Goal: Communication & Community: Answer question/provide support

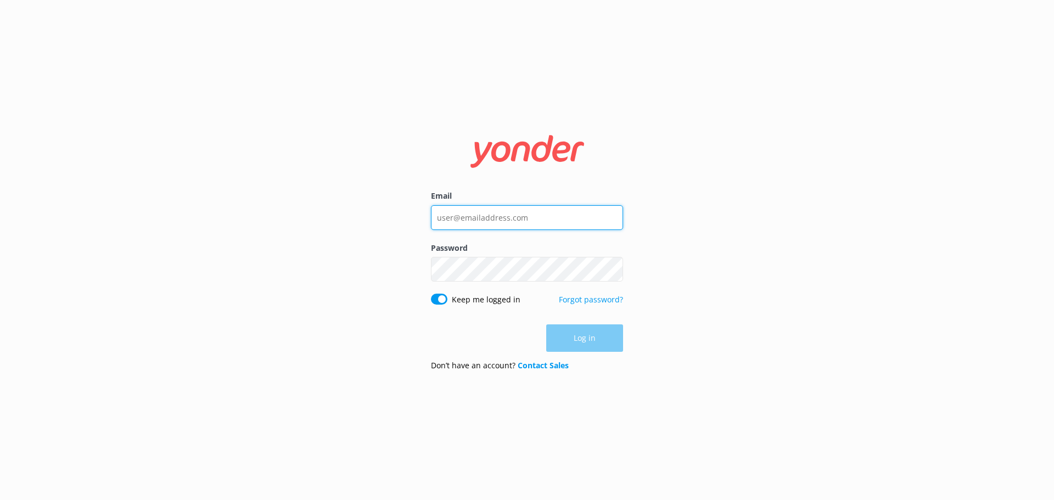
type input "[EMAIL_ADDRESS][DOMAIN_NAME]"
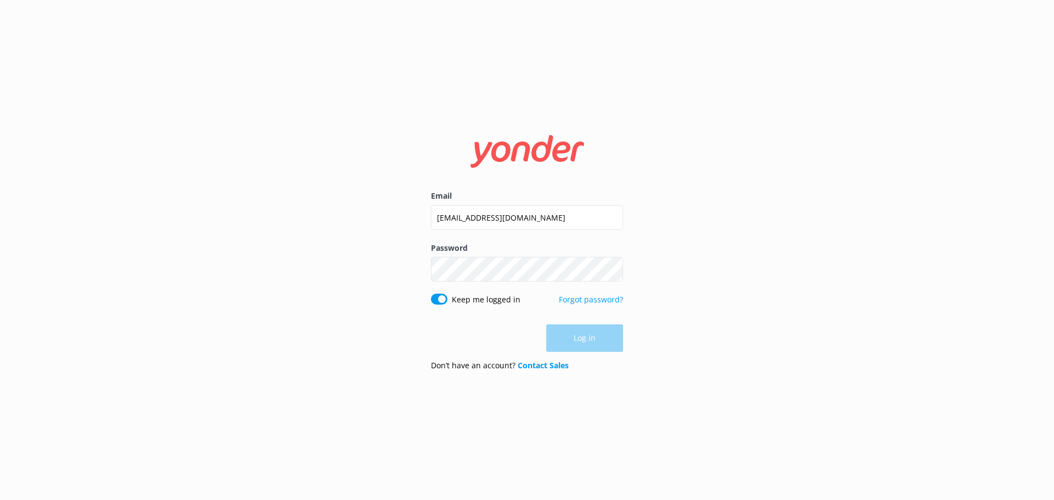
drag, startPoint x: 557, startPoint y: 355, endPoint x: 583, endPoint y: 342, distance: 28.7
click at [563, 351] on form "Email [EMAIL_ADDRESS][DOMAIN_NAME] Password Show password Keep me logged in For…" at bounding box center [527, 250] width 192 height 260
click at [587, 339] on button "Log in" at bounding box center [584, 338] width 77 height 27
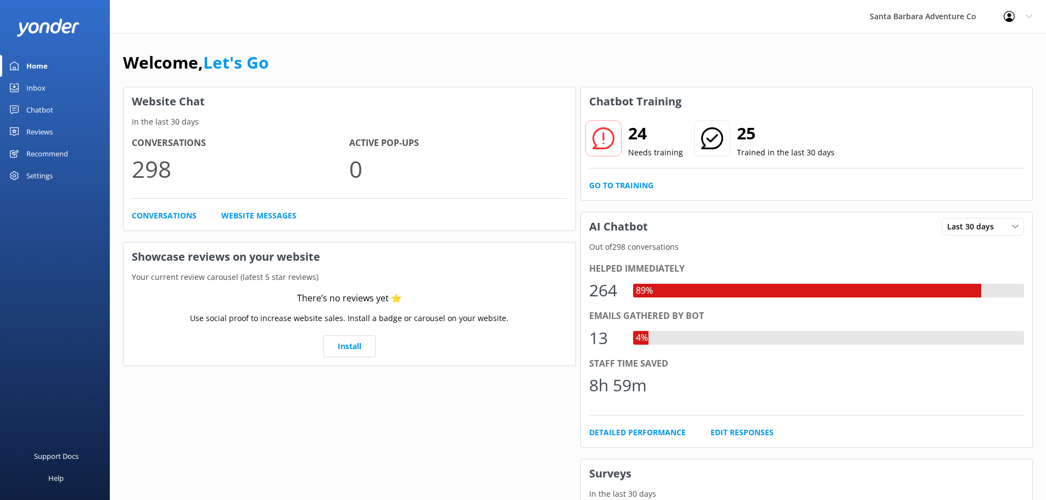
click at [36, 96] on div "Inbox" at bounding box center [35, 88] width 19 height 22
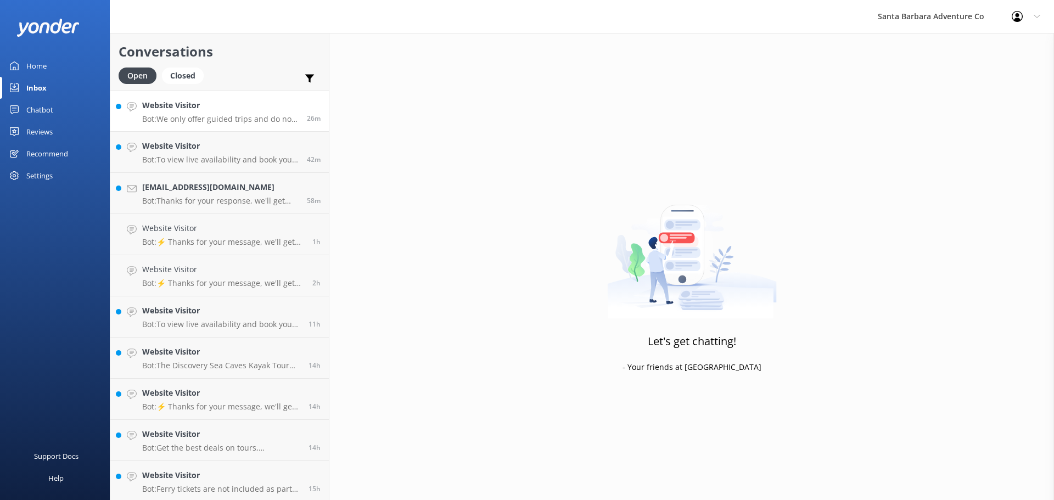
click at [153, 111] on h4 "Website Visitor" at bounding box center [220, 105] width 156 height 12
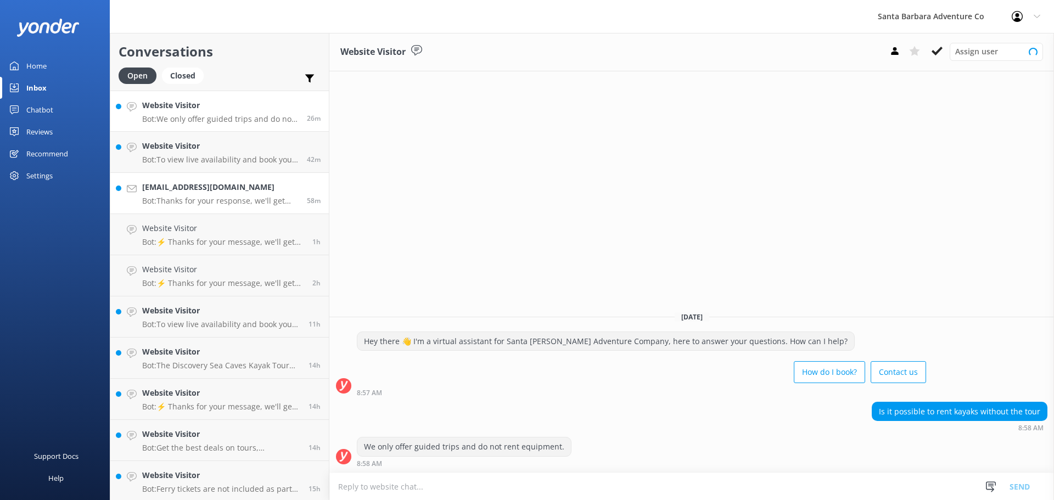
click at [178, 192] on h4 "[EMAIL_ADDRESS][DOMAIN_NAME]" at bounding box center [220, 187] width 156 height 12
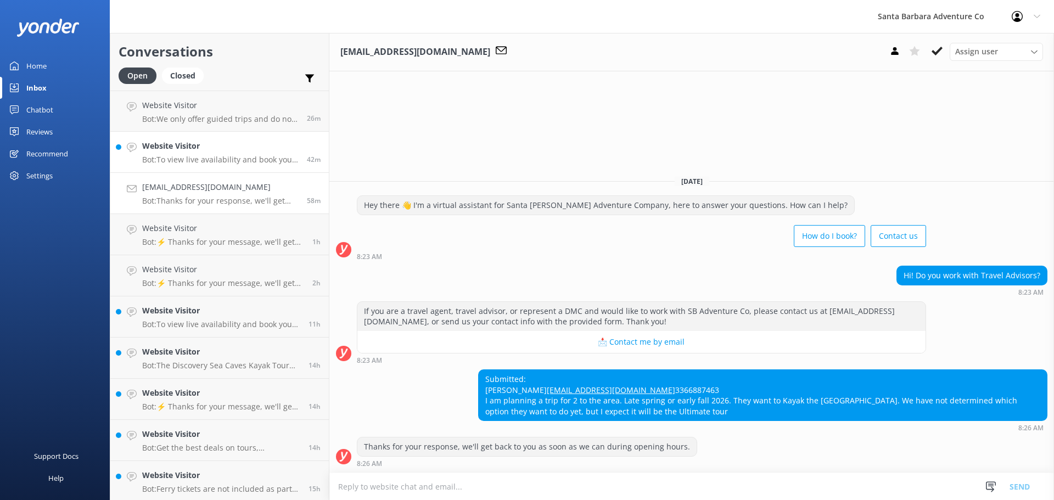
click at [186, 163] on p "Bot: To view live availability and book your Santa [PERSON_NAME] Adventure tour…" at bounding box center [220, 160] width 156 height 10
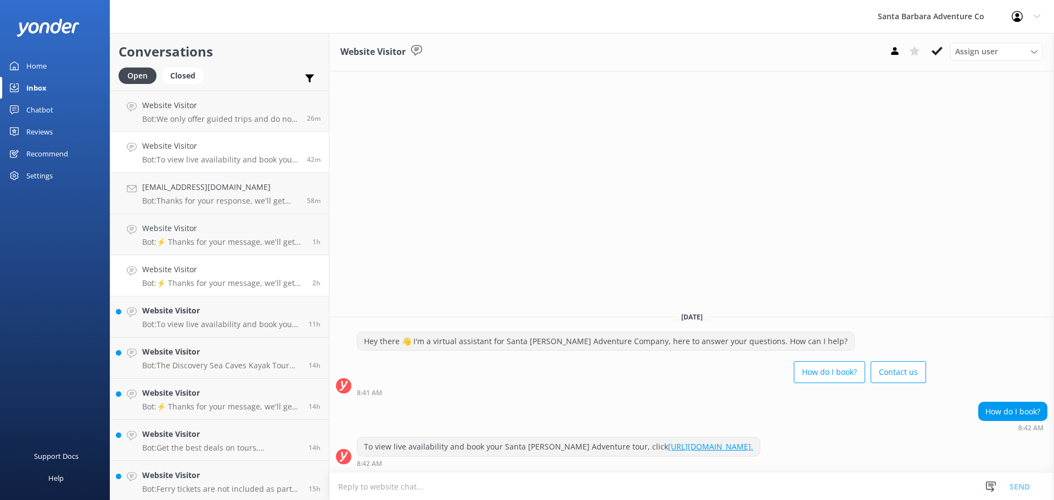
click at [173, 289] on link "Website Visitor Bot: ⚡ Thanks for your message, we'll get back to you as soon a…" at bounding box center [219, 275] width 219 height 41
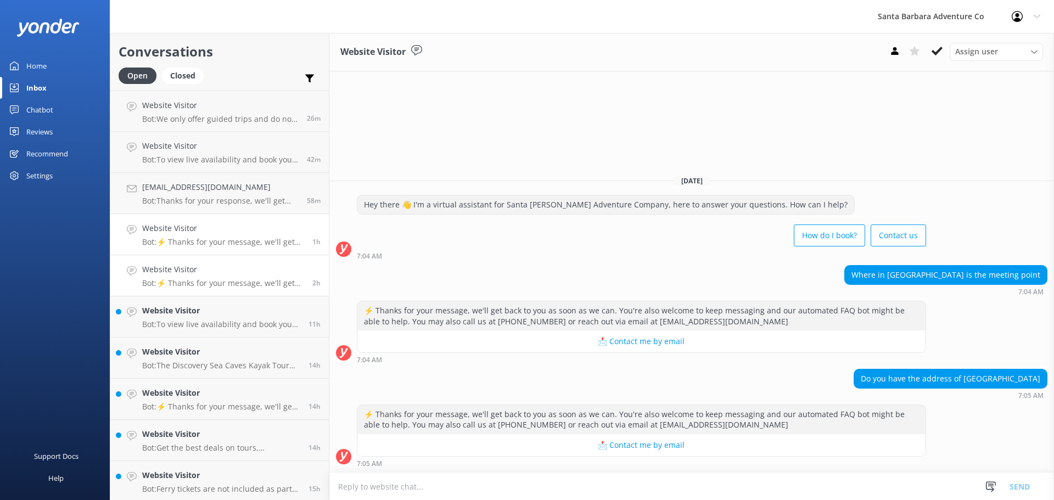
click at [179, 248] on link "Website Visitor Bot: ⚡ Thanks for your message, we'll get back to you as soon a…" at bounding box center [219, 234] width 219 height 41
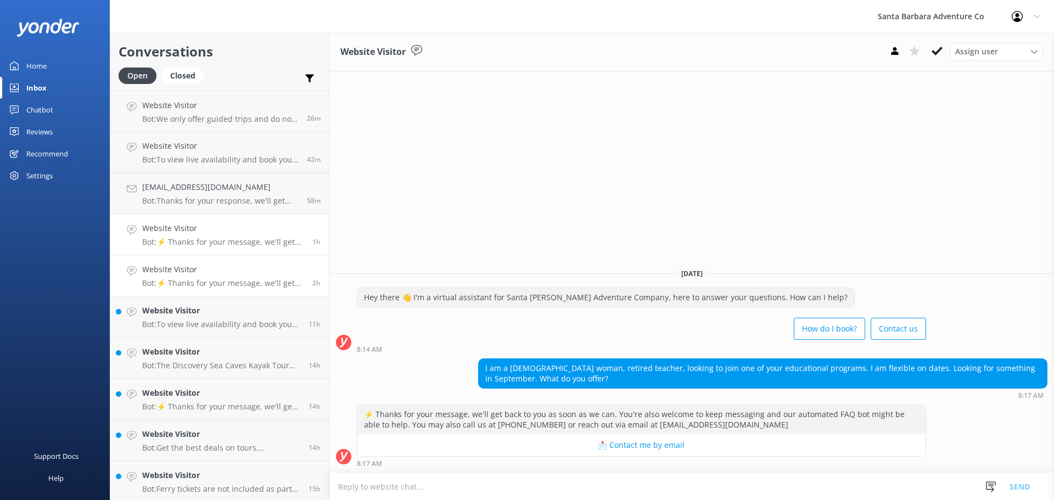
click at [198, 293] on link "Website Visitor Bot: ⚡ Thanks for your message, we'll get back to you as soon a…" at bounding box center [219, 275] width 219 height 41
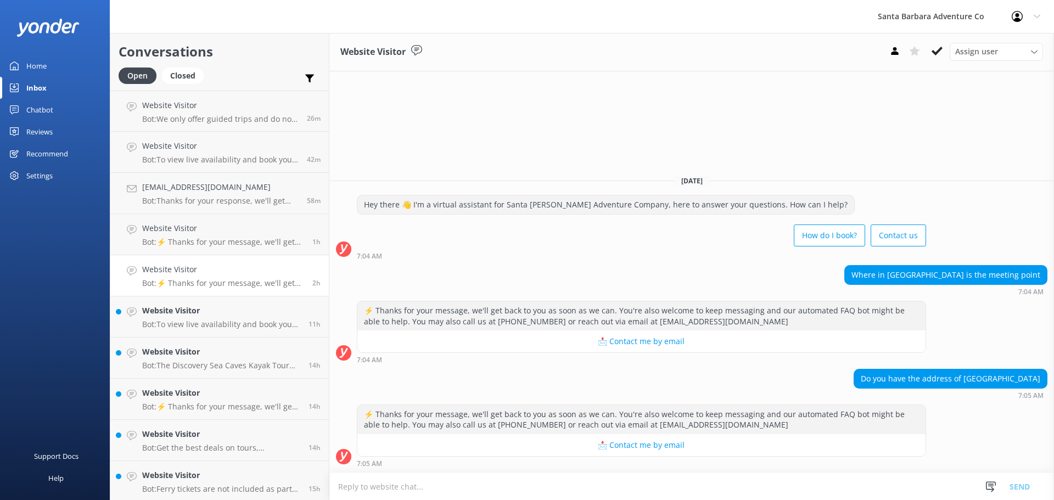
click at [196, 256] on link "Website Visitor Bot: ⚡ Thanks for your message, we'll get back to you as soon a…" at bounding box center [219, 275] width 219 height 41
click at [195, 246] on p "Bot: ⚡ Thanks for your message, we'll get back to you as soon as we can. You're…" at bounding box center [223, 242] width 162 height 10
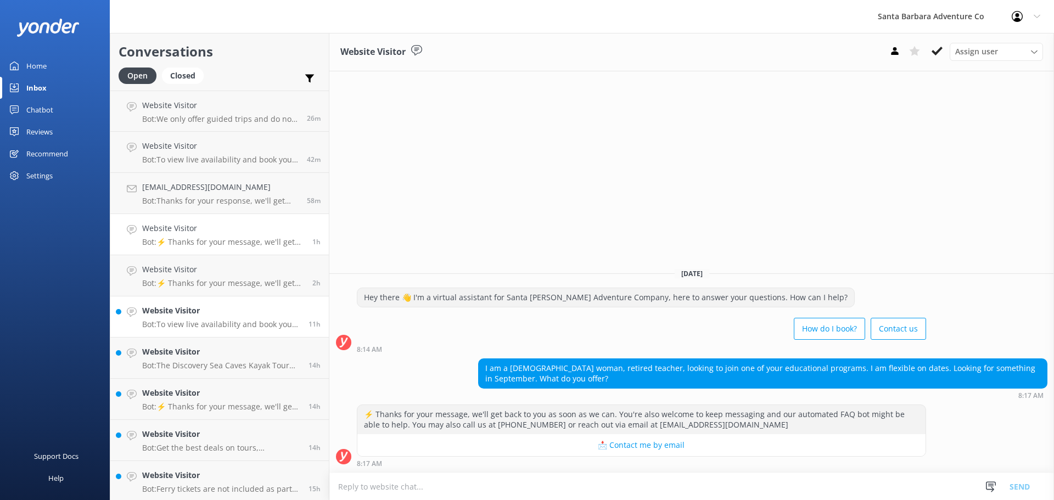
click at [183, 332] on link "Website Visitor Bot: To view live availability and book your Santa [PERSON_NAME…" at bounding box center [219, 316] width 219 height 41
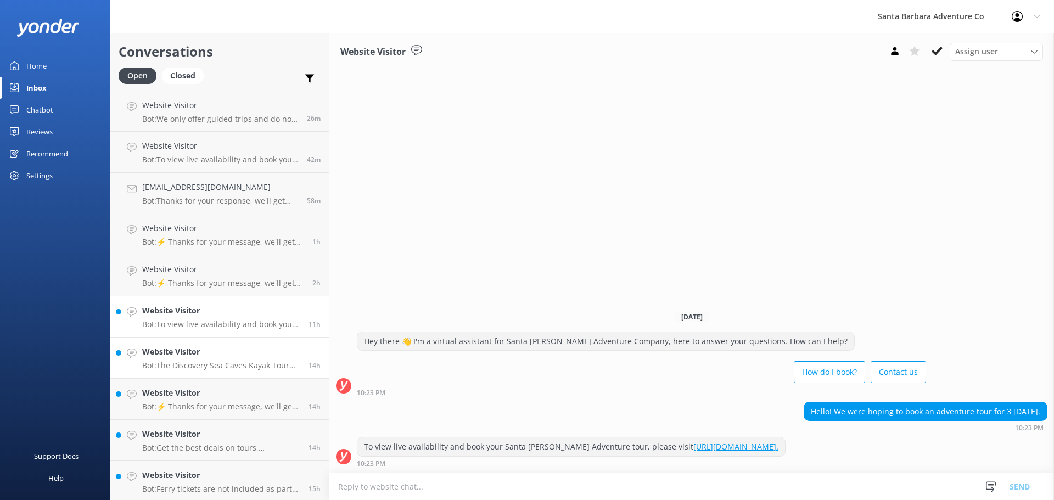
click at [187, 360] on div "Website Visitor Bot: The Discovery Sea Caves Kayak Tour lasts approximately 2.5…" at bounding box center [221, 358] width 158 height 24
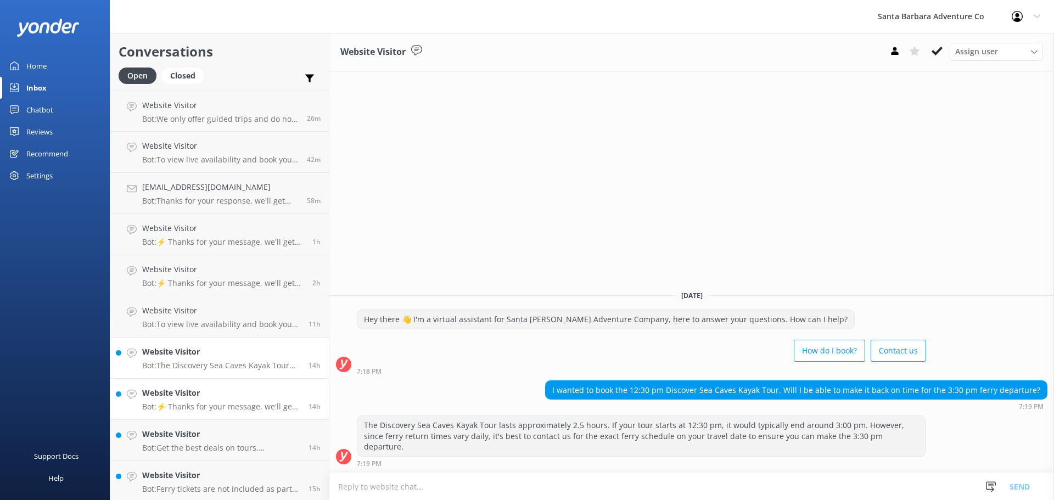
click at [207, 406] on p "Bot: ⚡ Thanks for your message, we'll get back to you as soon as we can. You're…" at bounding box center [221, 407] width 158 height 10
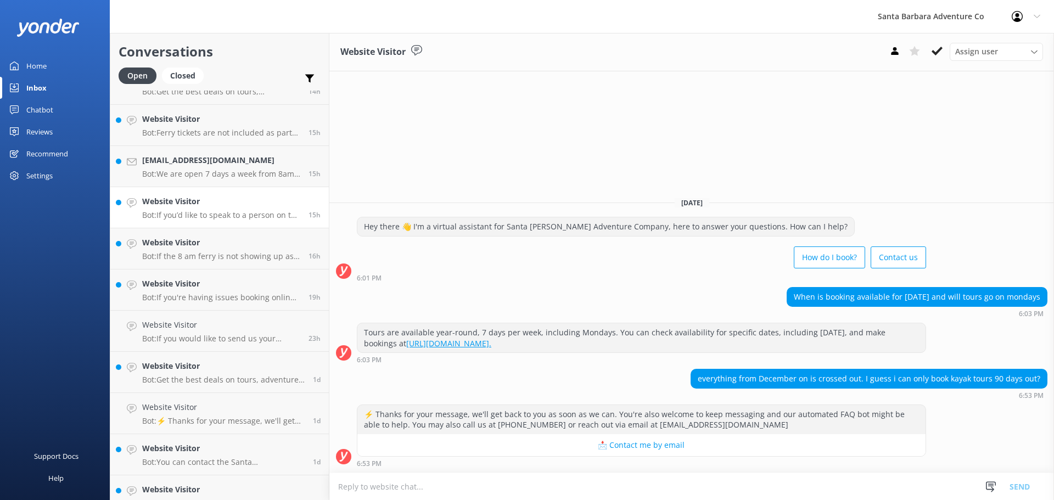
scroll to position [366, 0]
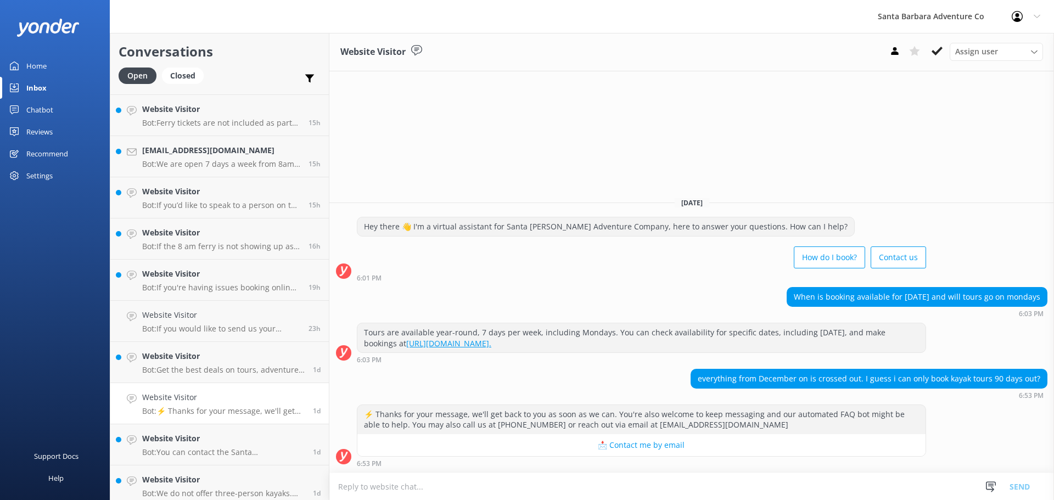
click at [206, 400] on h4 "Website Visitor" at bounding box center [223, 397] width 163 height 12
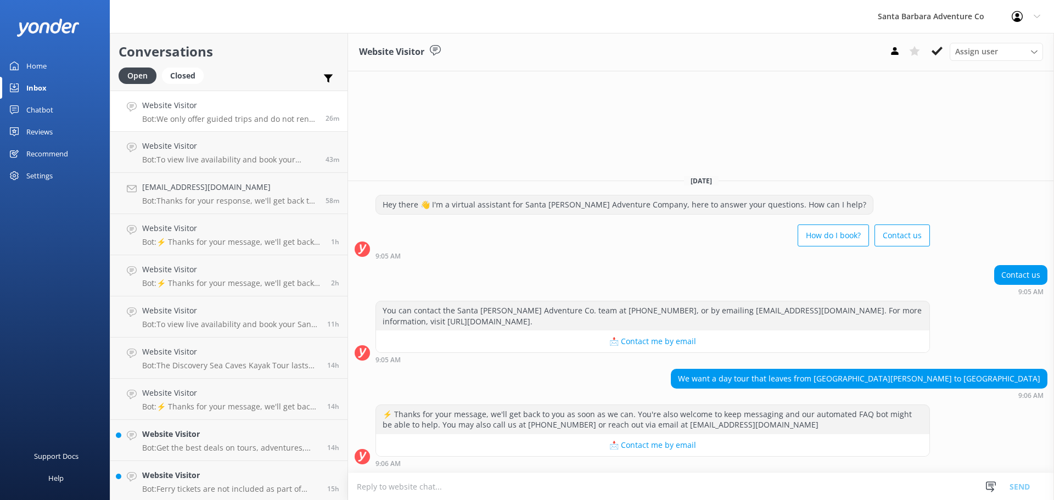
click at [201, 124] on link "Website Visitor Bot: We only offer guided trips and do not rent equipment. 26m" at bounding box center [228, 111] width 237 height 41
